Goal: Information Seeking & Learning: Learn about a topic

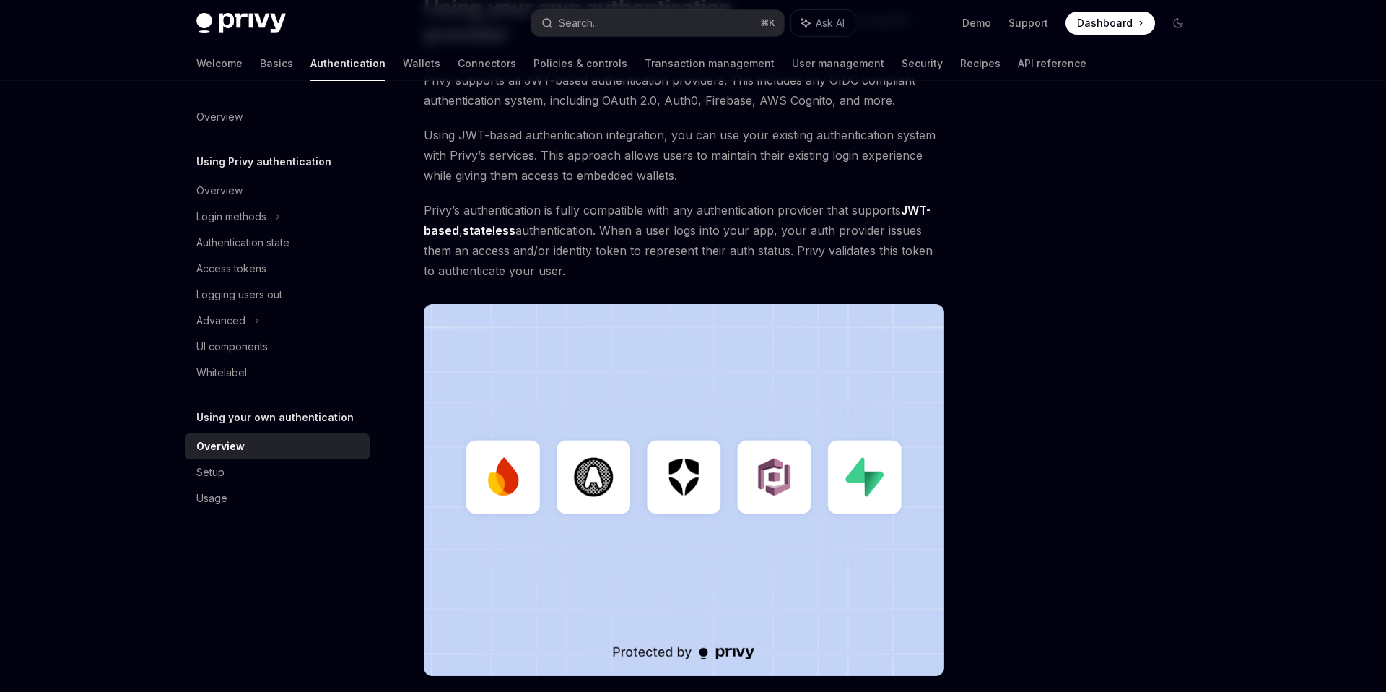
scroll to position [92, 0]
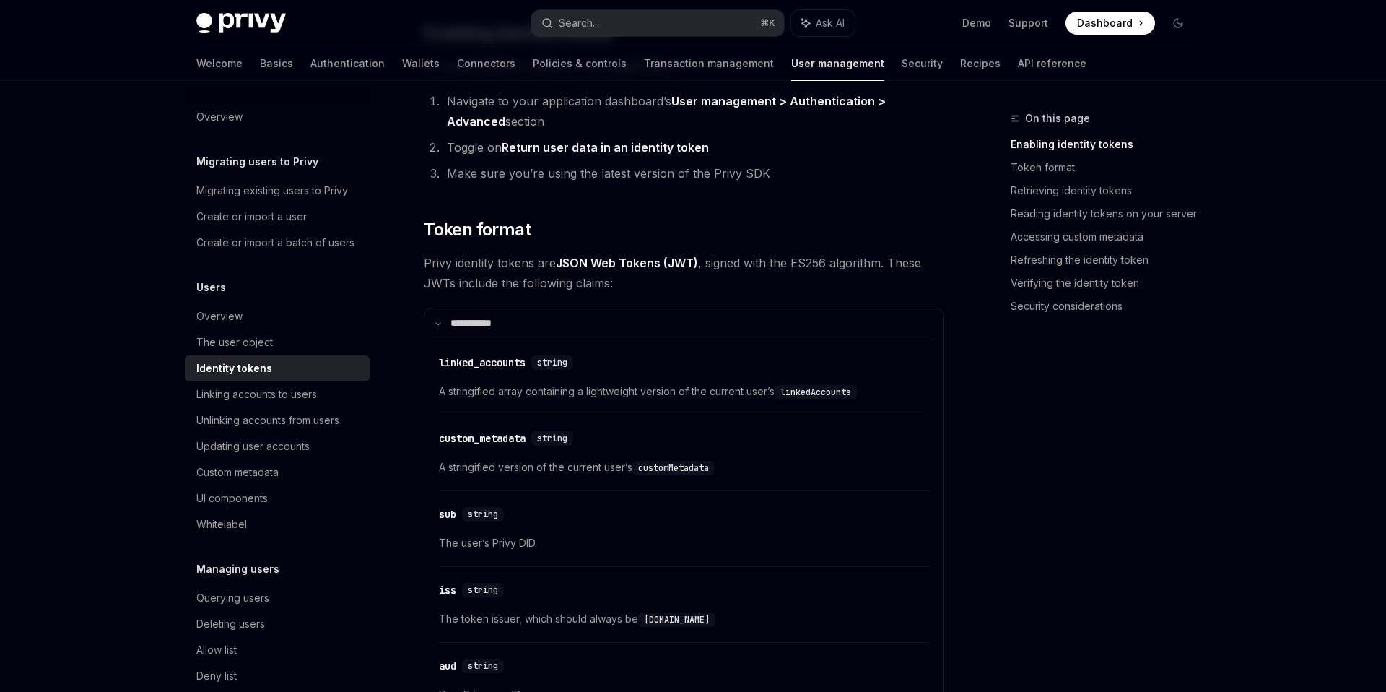
scroll to position [473, 0]
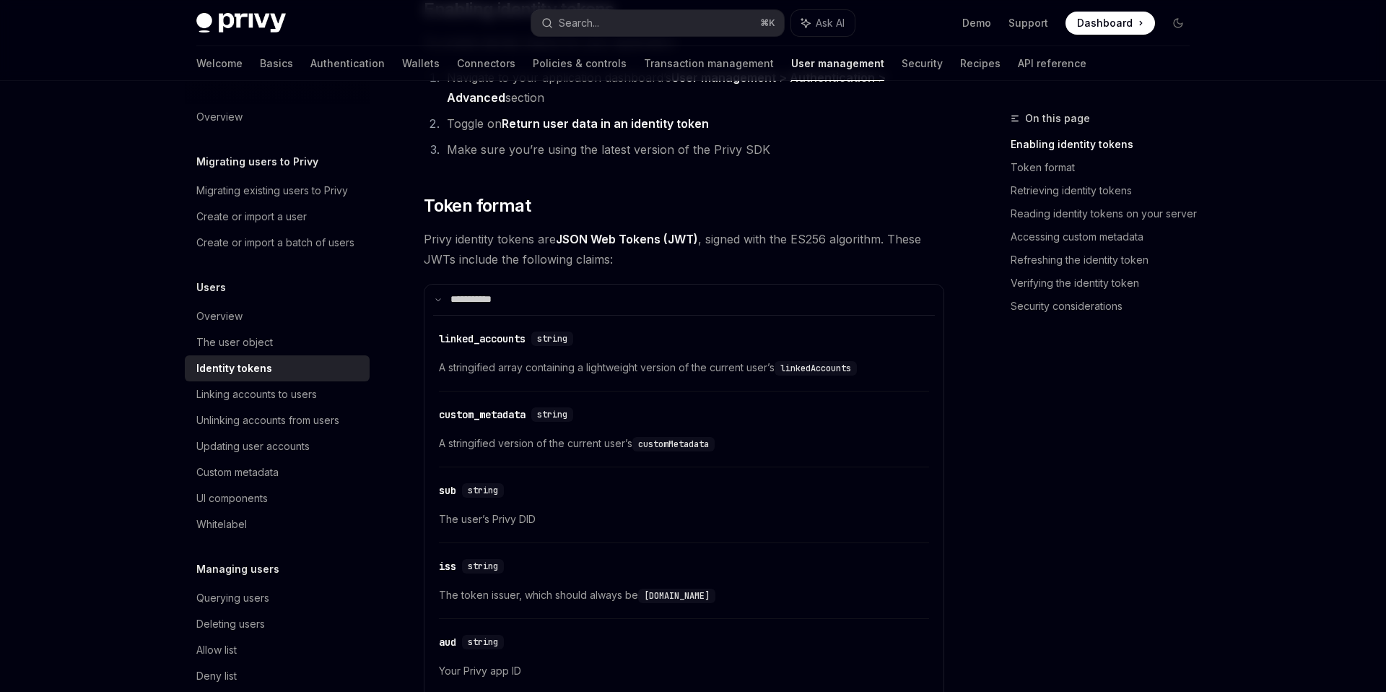
click at [520, 520] on span "The user’s Privy DID" at bounding box center [684, 518] width 490 height 17
drag, startPoint x: 520, startPoint y: 520, endPoint x: 440, endPoint y: 487, distance: 86.3
click at [440, 487] on div "​ sub string The user’s Privy DID" at bounding box center [684, 508] width 490 height 69
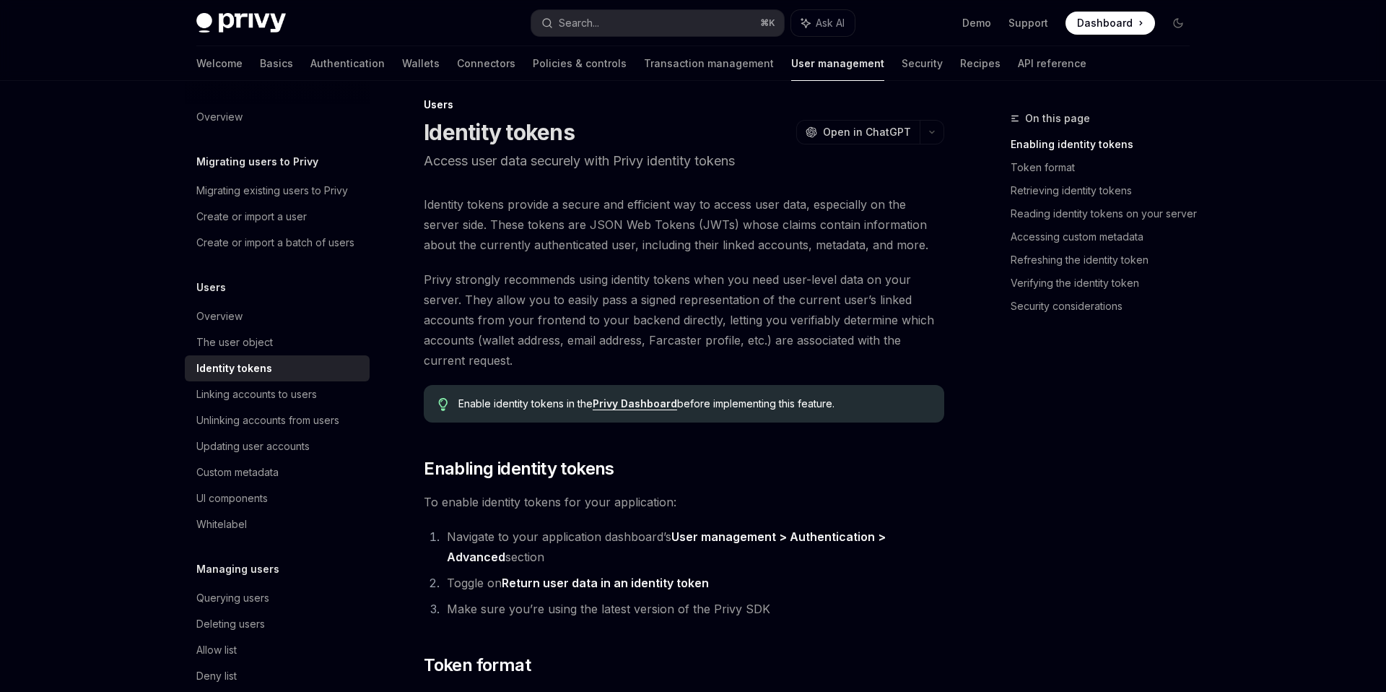
scroll to position [0, 0]
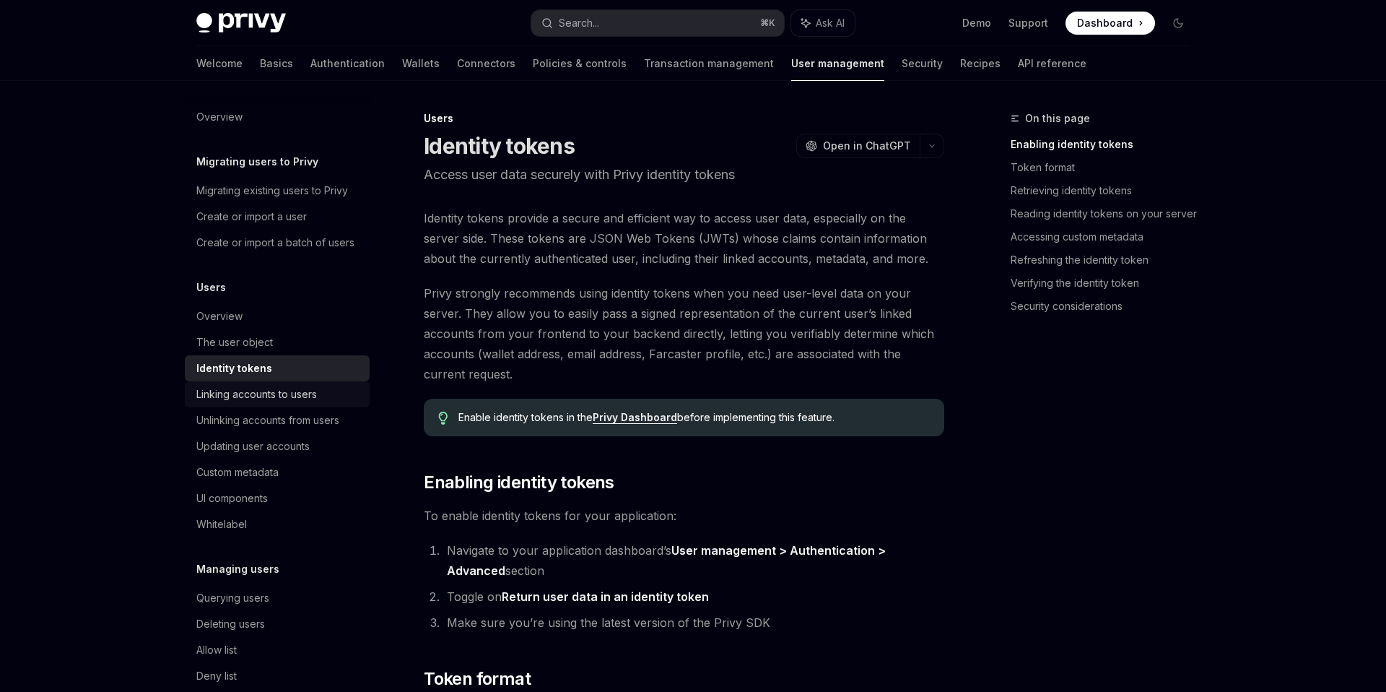
click at [305, 388] on div "Linking accounts to users" at bounding box center [256, 393] width 121 height 17
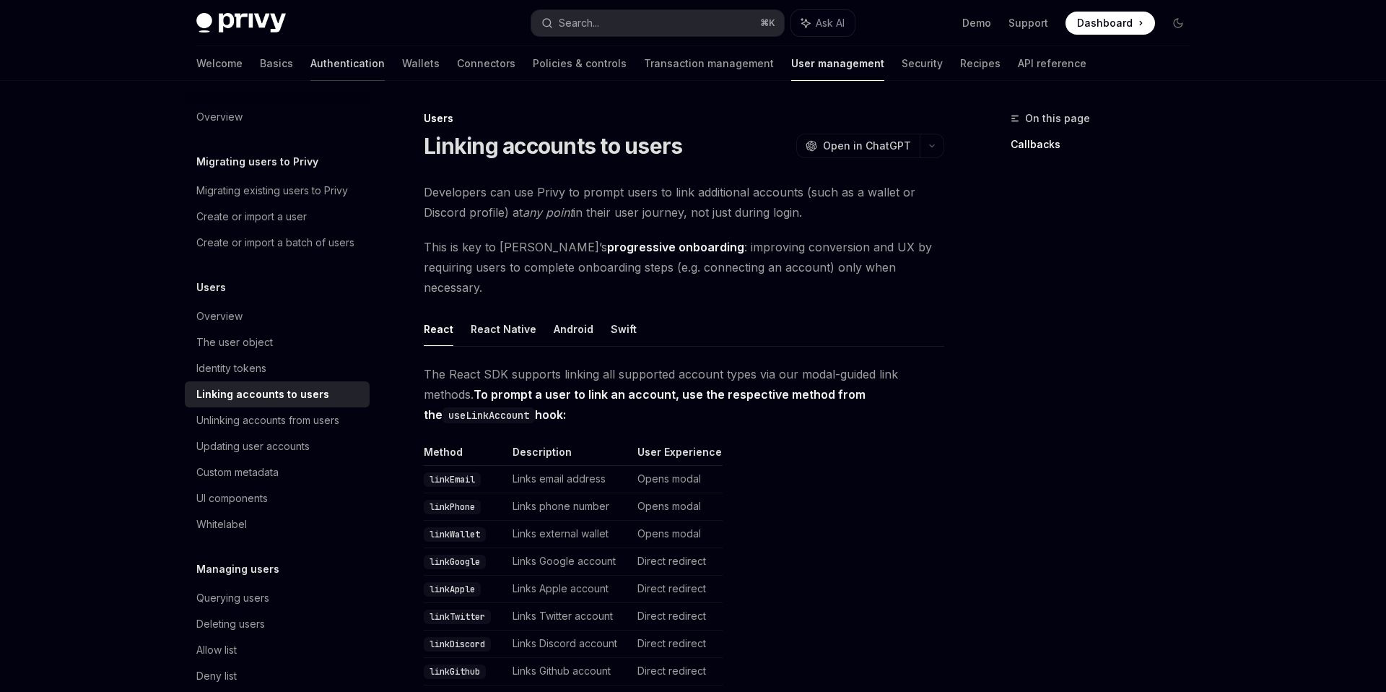
click at [310, 61] on link "Authentication" at bounding box center [347, 63] width 74 height 35
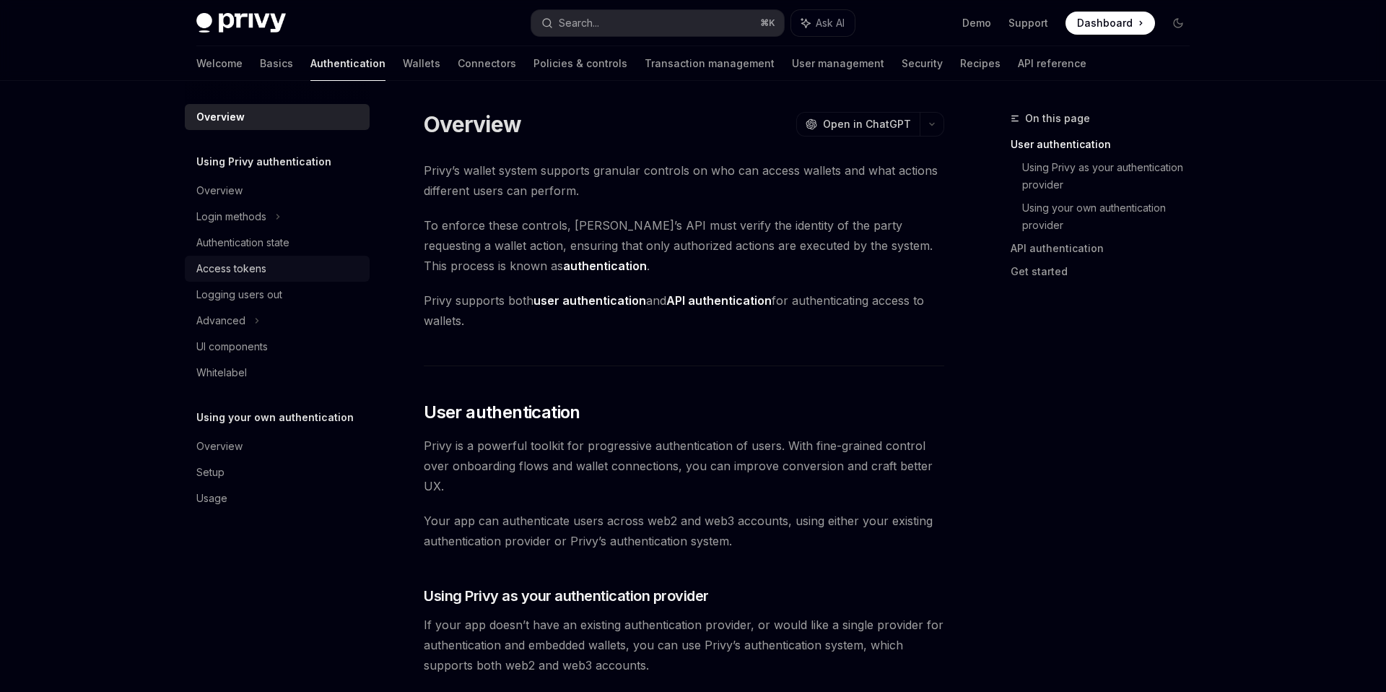
click at [282, 263] on div "Access tokens" at bounding box center [278, 268] width 165 height 17
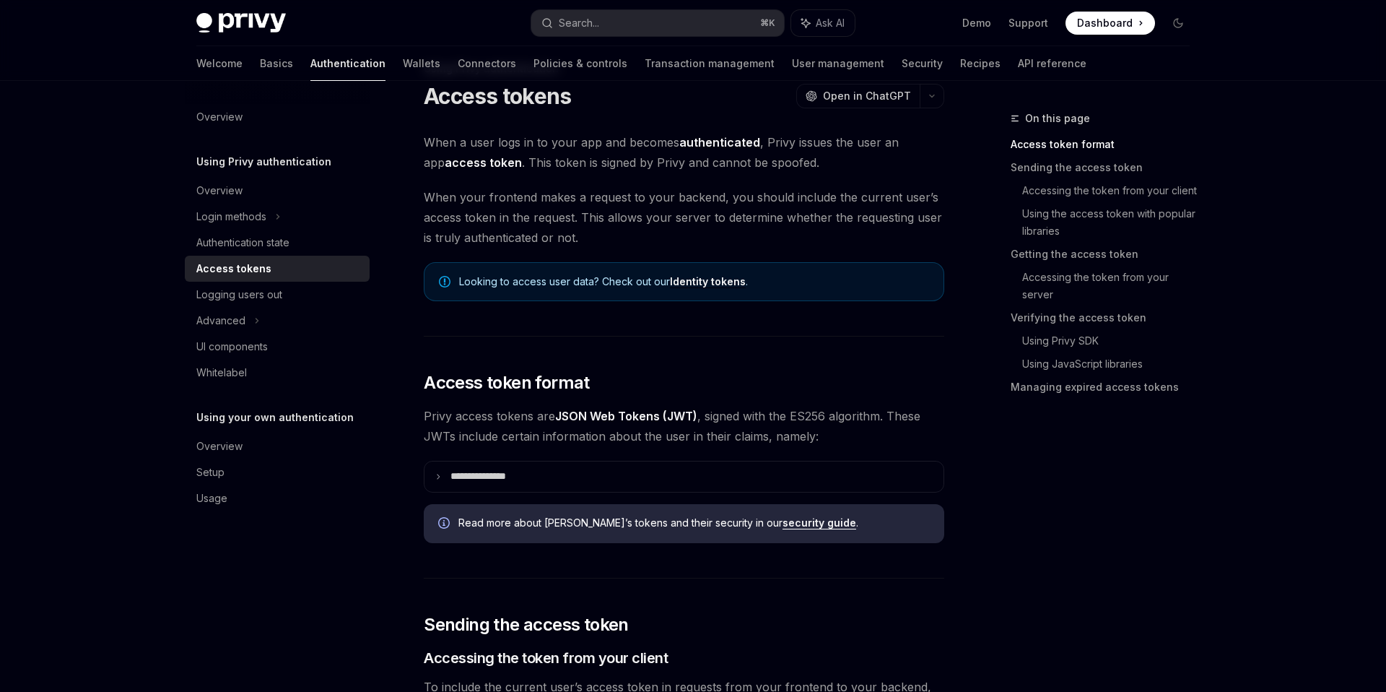
scroll to position [51, 0]
click at [544, 468] on summary "**********" at bounding box center [683, 475] width 519 height 30
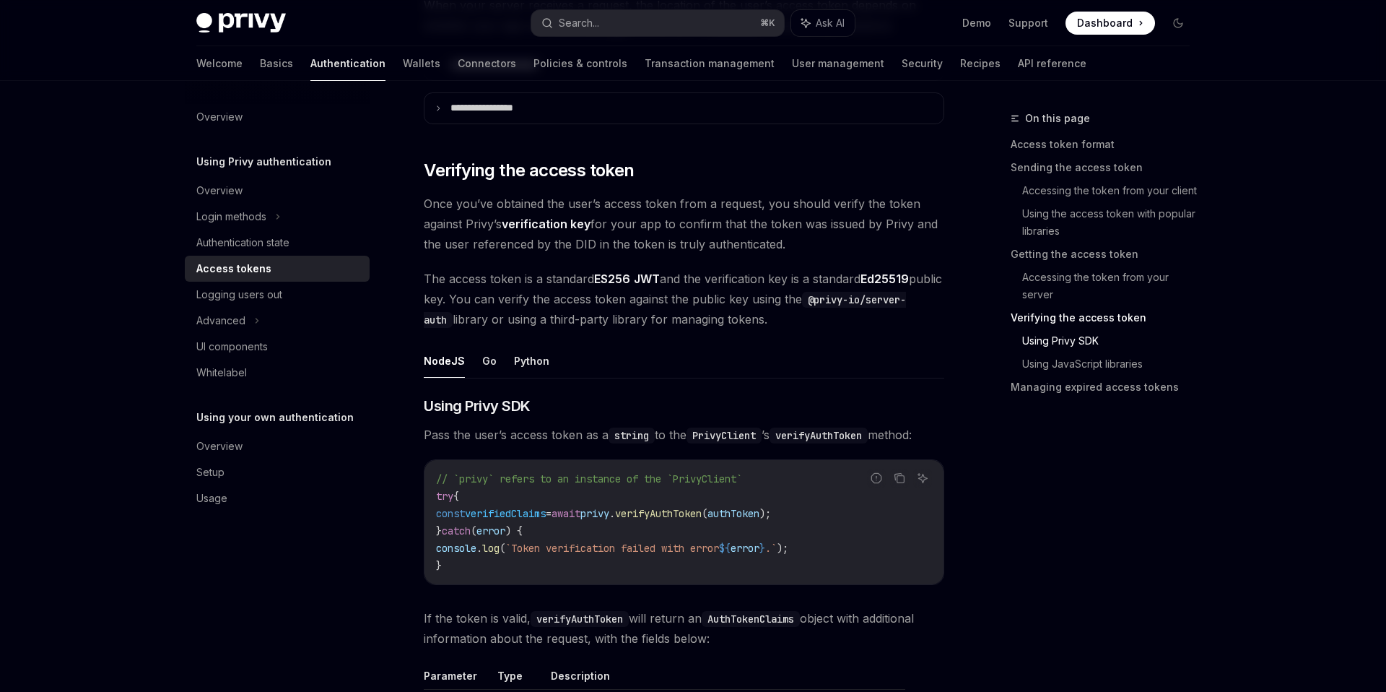
scroll to position [2482, 0]
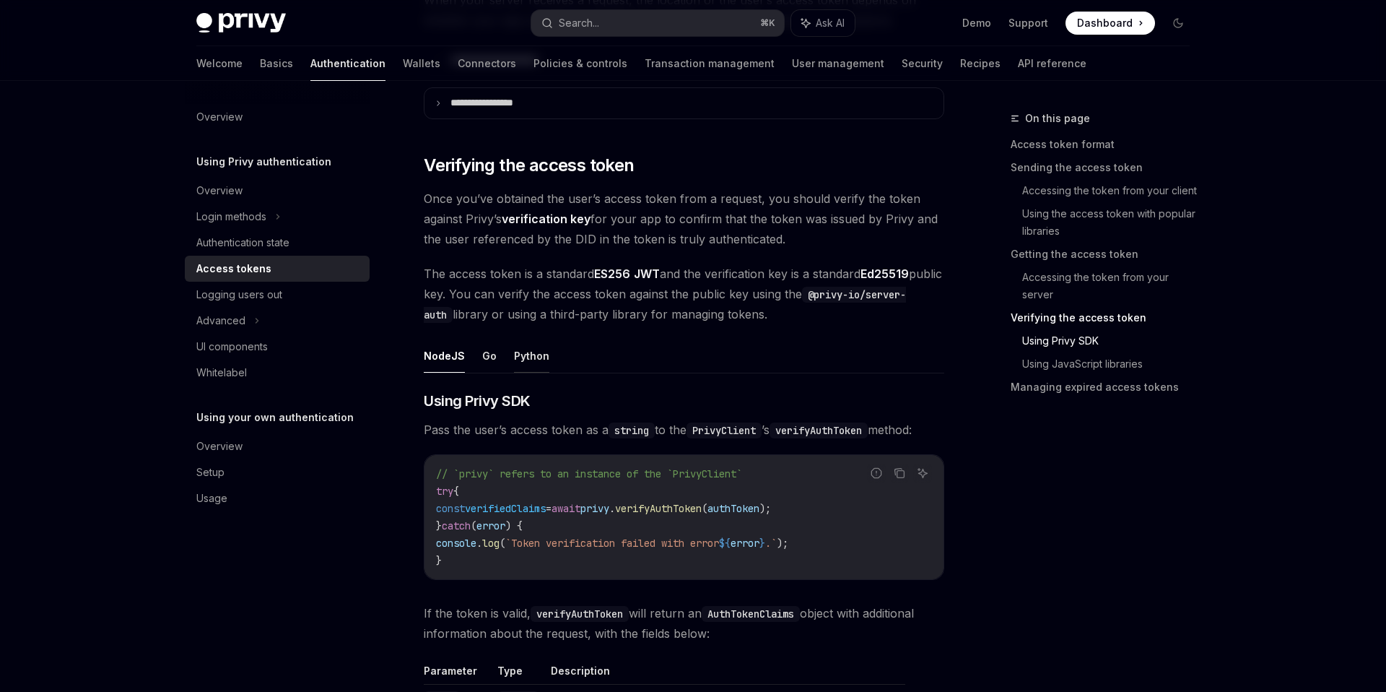
click at [535, 358] on button "Python" at bounding box center [531, 356] width 35 height 34
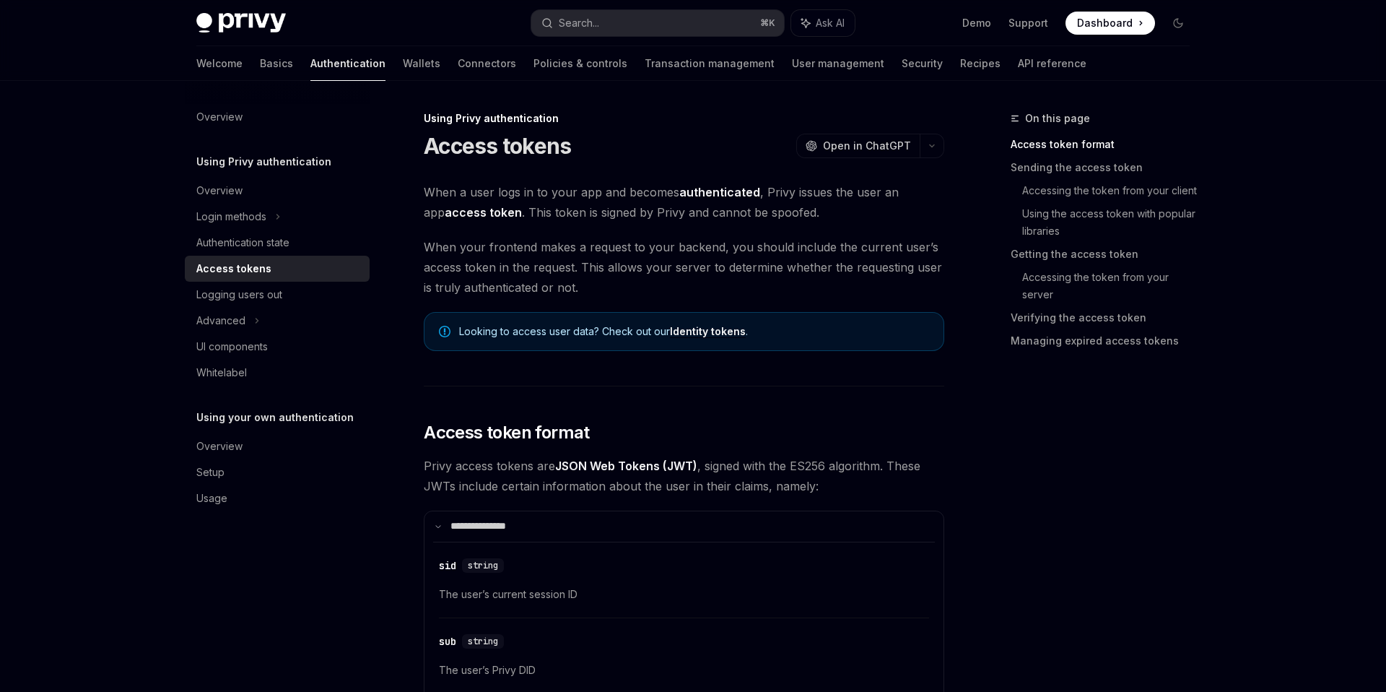
click at [692, 338] on link "Identity tokens" at bounding box center [708, 331] width 76 height 13
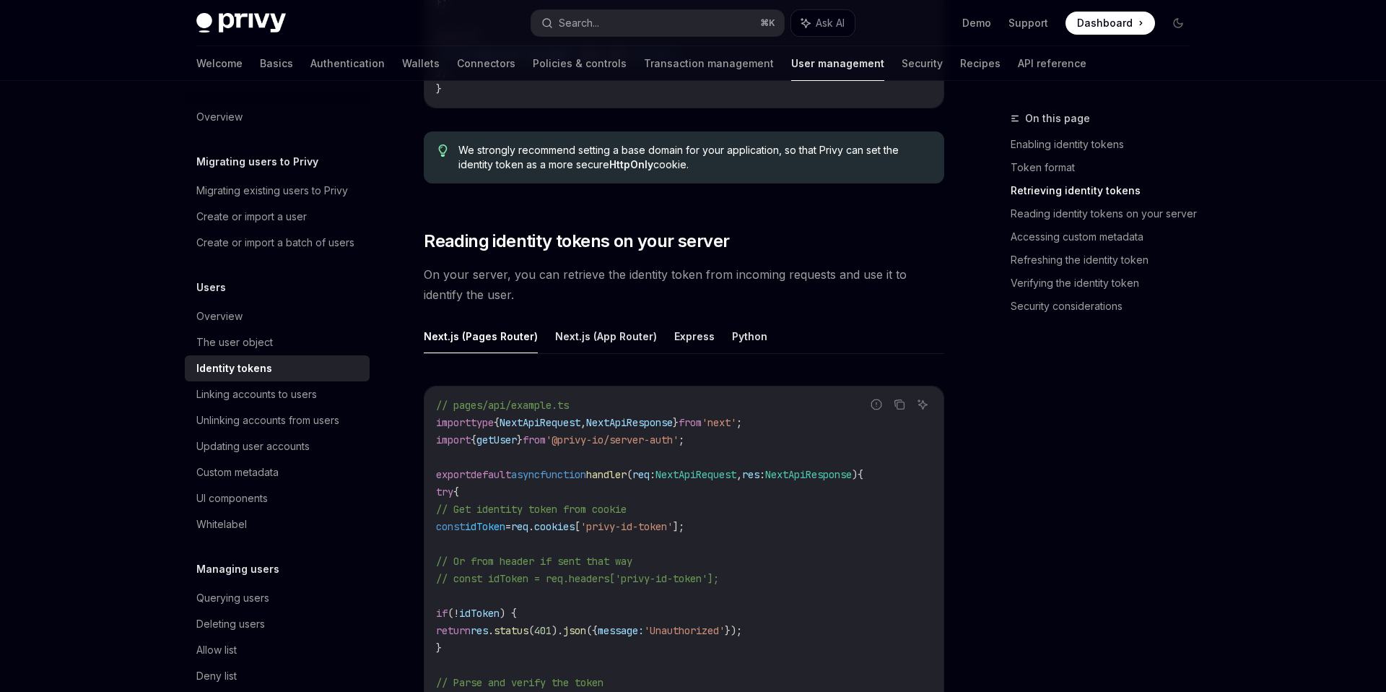
scroll to position [1784, 0]
click at [732, 338] on button "Python" at bounding box center [749, 335] width 35 height 34
type textarea "*"
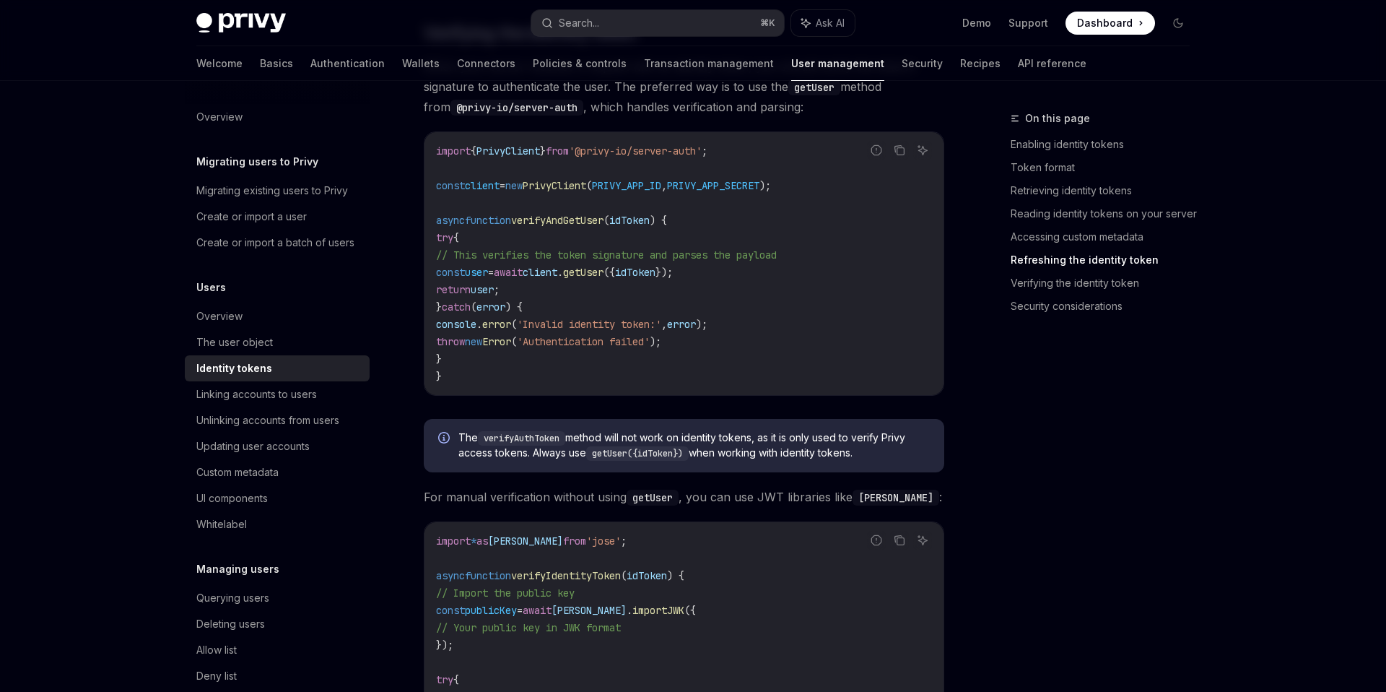
scroll to position [3553, 0]
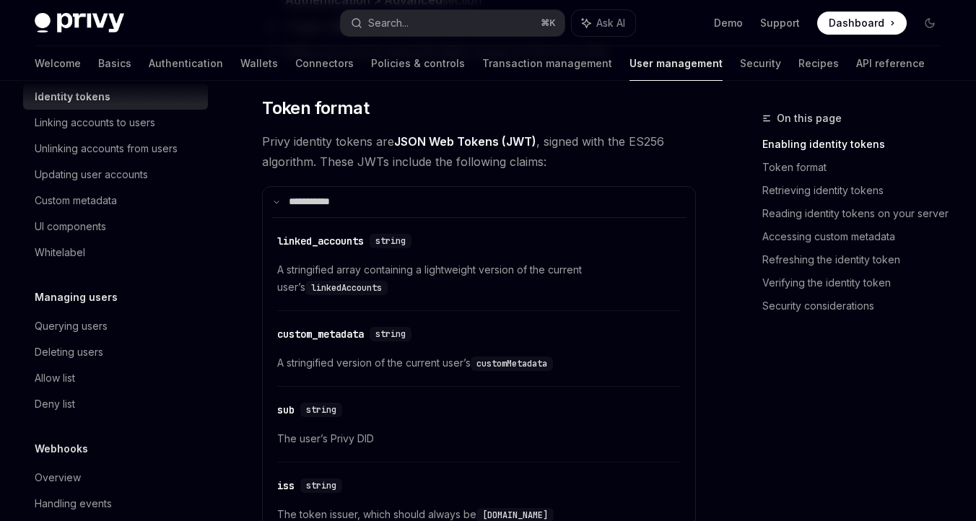
scroll to position [596, 0]
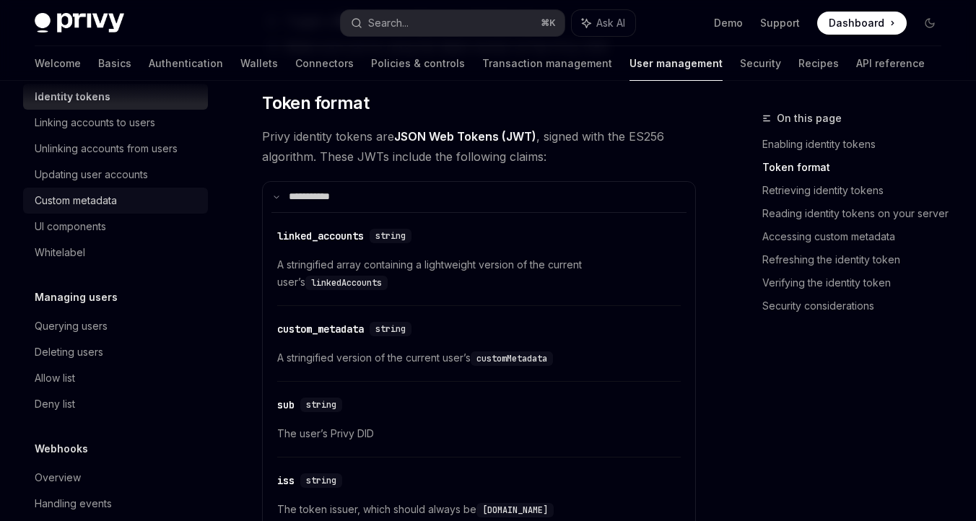
click at [115, 199] on div "Custom metadata" at bounding box center [76, 200] width 82 height 17
type textarea "*"
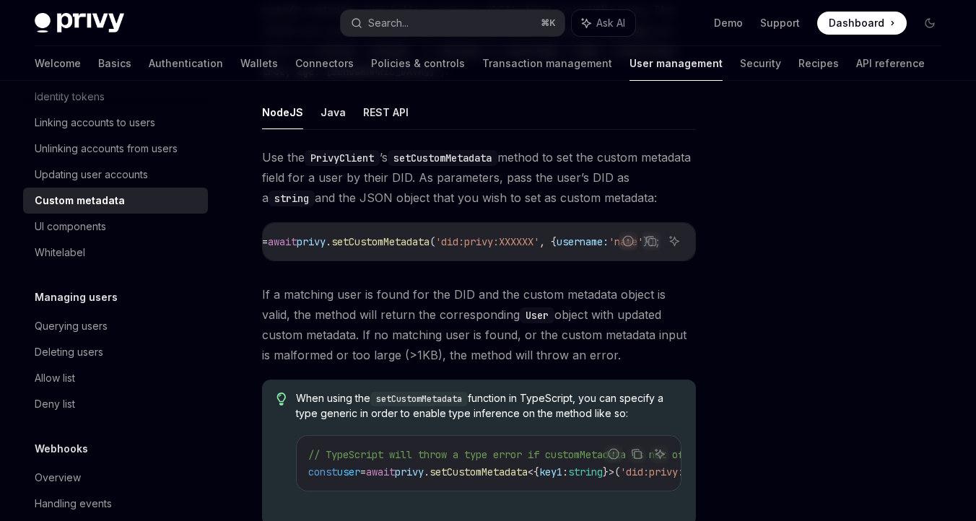
scroll to position [180, 0]
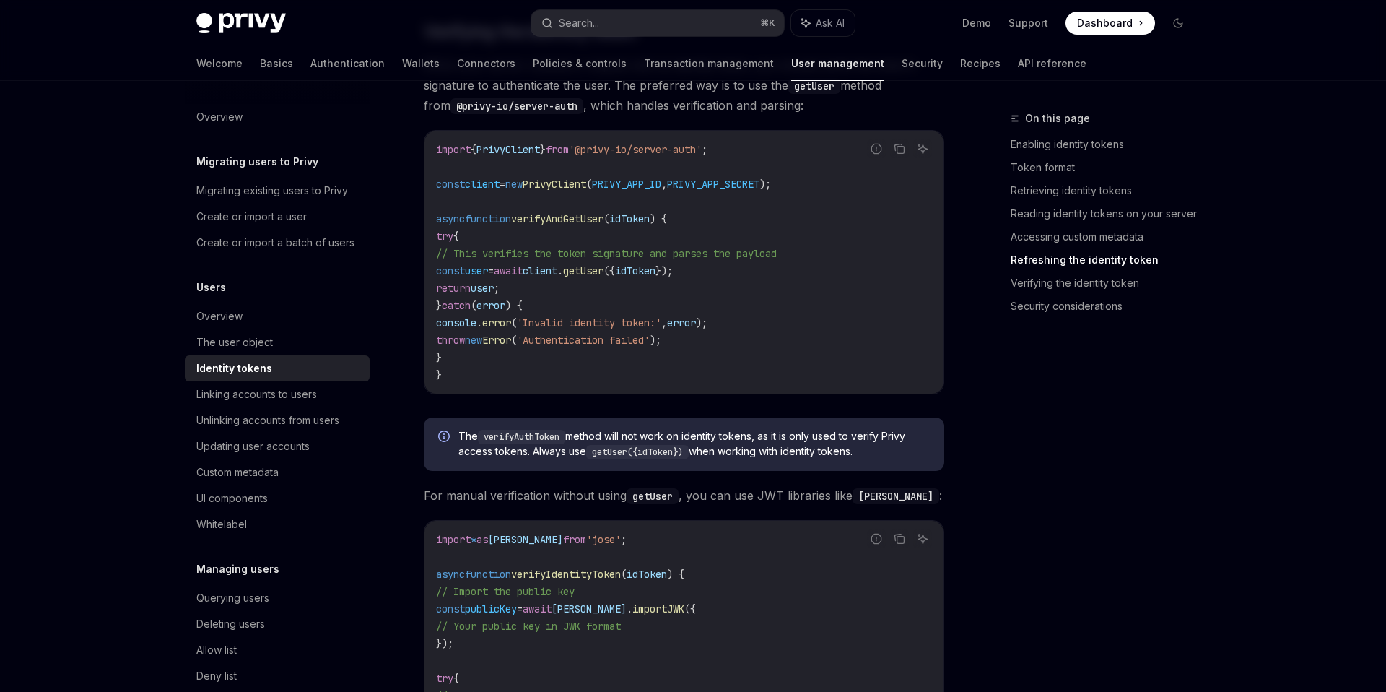
scroll to position [3553, 0]
click at [254, 471] on div "Custom metadata" at bounding box center [237, 471] width 82 height 17
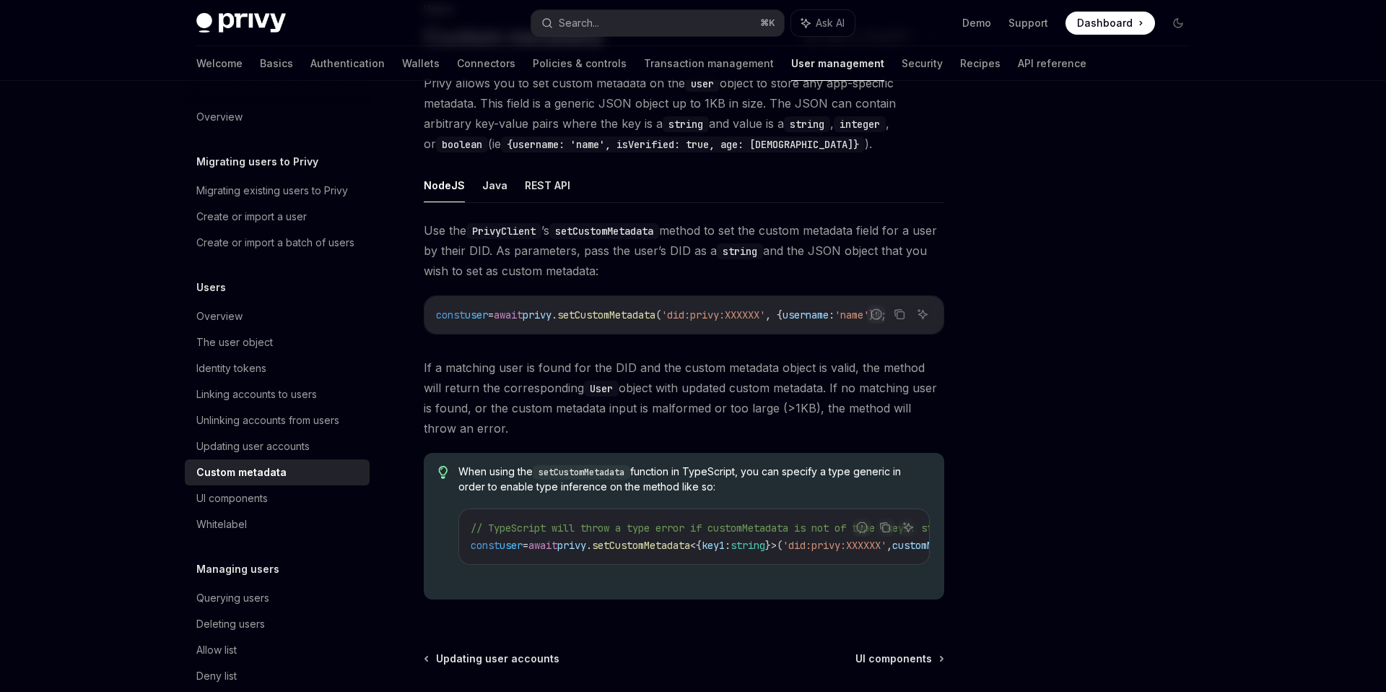
scroll to position [33, 0]
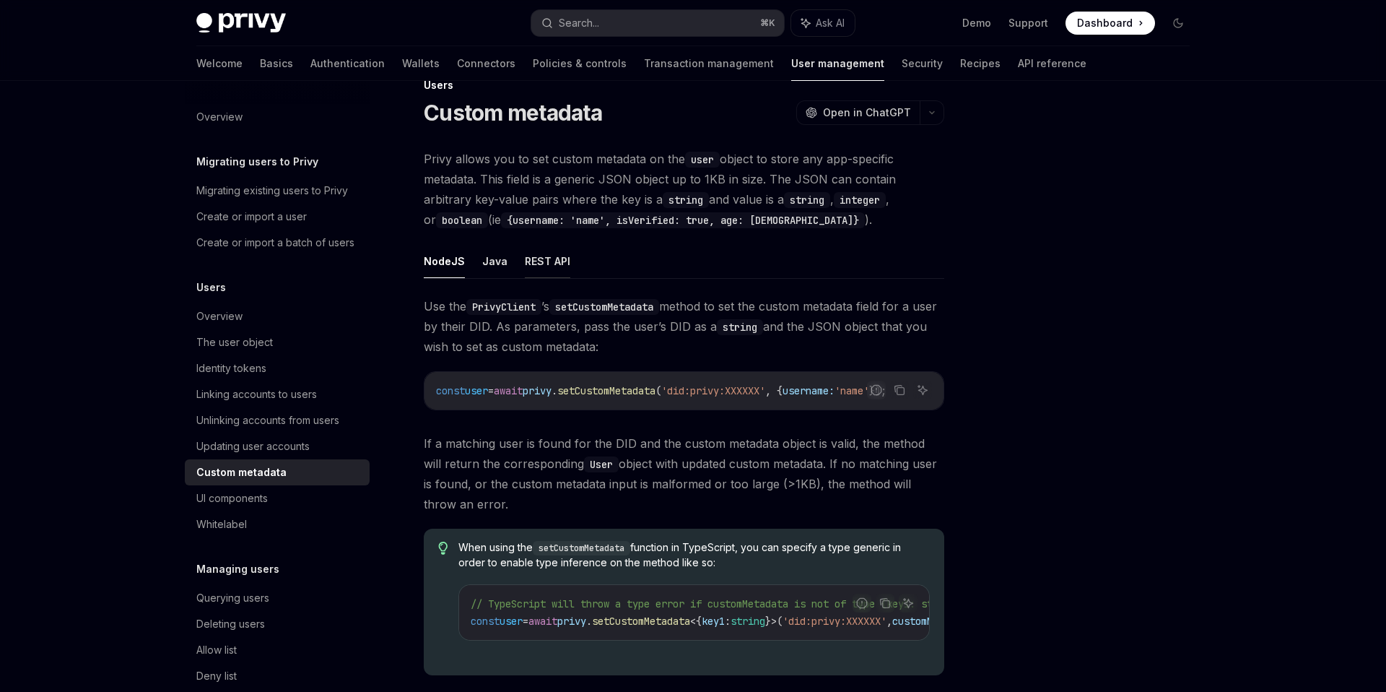
click at [528, 263] on button "REST API" at bounding box center [547, 261] width 45 height 34
type textarea "*"
